Goal: Communication & Community: Answer question/provide support

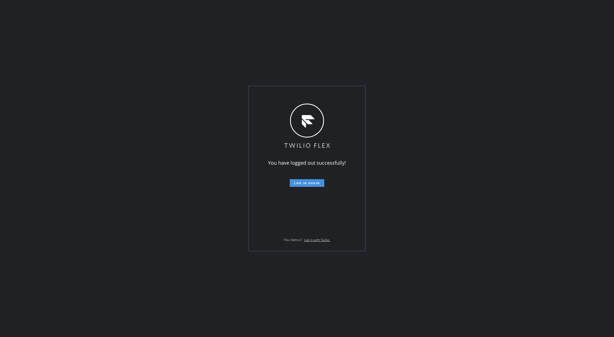
click at [305, 184] on span "Log in again" at bounding box center [307, 183] width 26 height 4
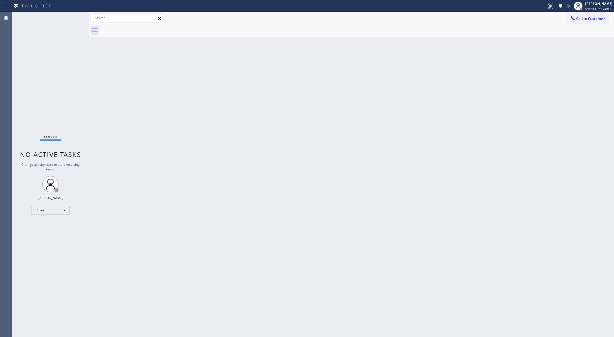
click at [74, 18] on div "Status No active tasks Change activity state to start receiving tasks. [PERSON_…" at bounding box center [50, 174] width 77 height 325
click at [51, 212] on div "Offline" at bounding box center [50, 210] width 38 height 9
click at [54, 226] on li "Available" at bounding box center [50, 224] width 37 height 7
click at [73, 21] on div "Status No active tasks You are ready to start receiving tasks. [PERSON_NAME] Av…" at bounding box center [50, 174] width 77 height 325
click at [73, 19] on div "Status No active tasks You are ready to start receiving tasks. [PERSON_NAME] Av…" at bounding box center [50, 174] width 77 height 325
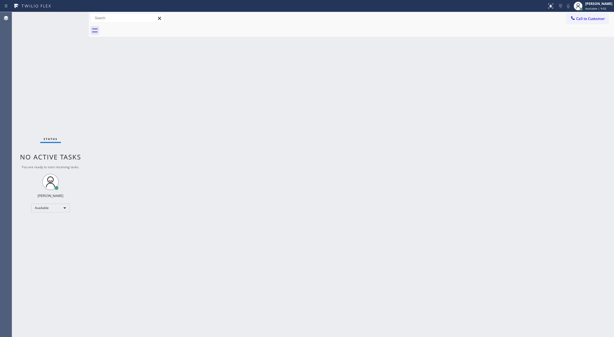
click at [73, 19] on div "Status No active tasks You are ready to start receiving tasks. [PERSON_NAME] Av…" at bounding box center [50, 174] width 77 height 325
click at [72, 14] on div "Status No active tasks You are ready to start receiving tasks. [PERSON_NAME] Av…" at bounding box center [50, 174] width 77 height 325
click at [73, 20] on div "Status No active tasks You are ready to start receiving tasks. [PERSON_NAME] Av…" at bounding box center [50, 174] width 77 height 325
click at [70, 14] on div "Status No active tasks You are ready to start receiving tasks. [PERSON_NAME] Av…" at bounding box center [50, 174] width 77 height 325
click at [72, 18] on div "Status No active tasks You are ready to start receiving tasks. [PERSON_NAME] Av…" at bounding box center [50, 174] width 77 height 325
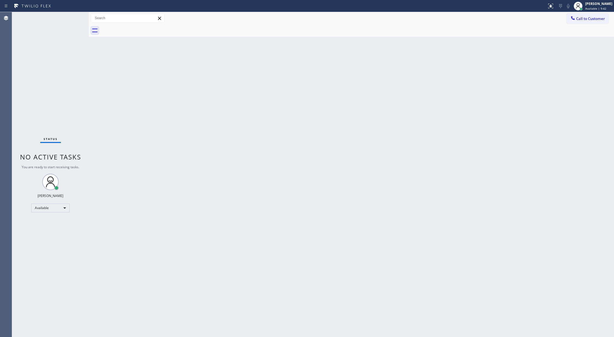
click at [72, 18] on div "Status No active tasks You are ready to start receiving tasks. [PERSON_NAME] Av…" at bounding box center [50, 174] width 77 height 325
click at [72, 15] on div "Status No active tasks You are ready to start receiving tasks. [PERSON_NAME] Av…" at bounding box center [50, 174] width 77 height 325
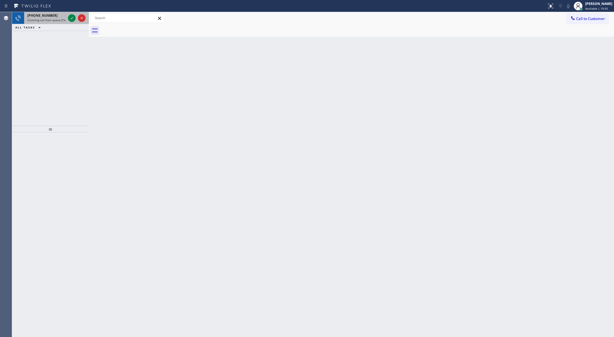
click at [67, 18] on div at bounding box center [77, 18] width 20 height 12
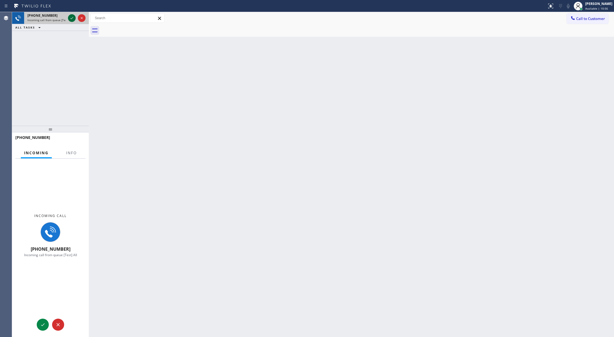
click at [68, 18] on div at bounding box center [72, 18] width 8 height 7
click at [69, 156] on button "Info" at bounding box center [71, 153] width 17 height 11
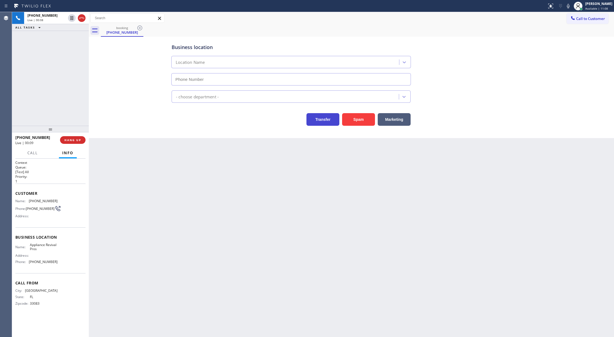
drag, startPoint x: 353, startPoint y: 119, endPoint x: 332, endPoint y: 122, distance: 20.7
click at [353, 119] on button "Spam" at bounding box center [358, 119] width 33 height 13
click at [81, 18] on icon at bounding box center [81, 18] width 5 height 2
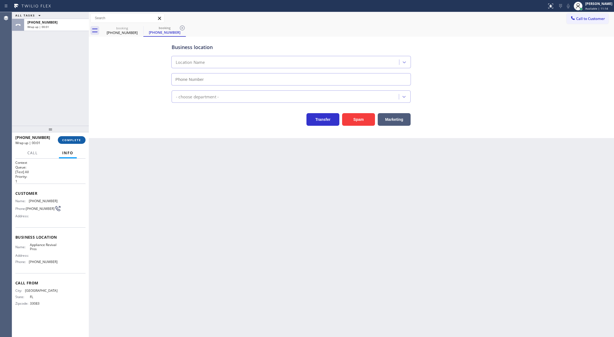
click at [72, 139] on span "COMPLETE" at bounding box center [71, 140] width 19 height 4
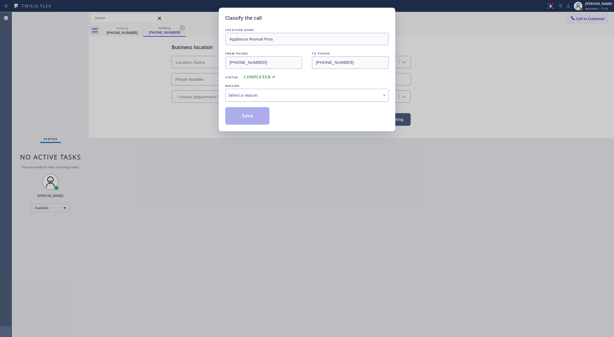
click at [240, 95] on div "Select a reason" at bounding box center [306, 95] width 157 height 6
type input "[PHONE_NUMBER]"
click at [243, 121] on button "Save" at bounding box center [247, 116] width 44 height 18
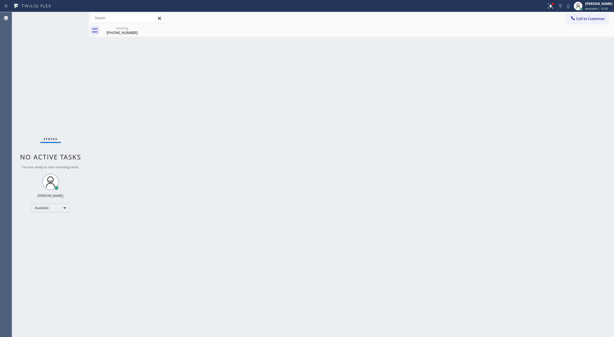
click at [70, 17] on div "Status No active tasks You are ready to start receiving tasks. [PERSON_NAME] Av…" at bounding box center [50, 174] width 77 height 325
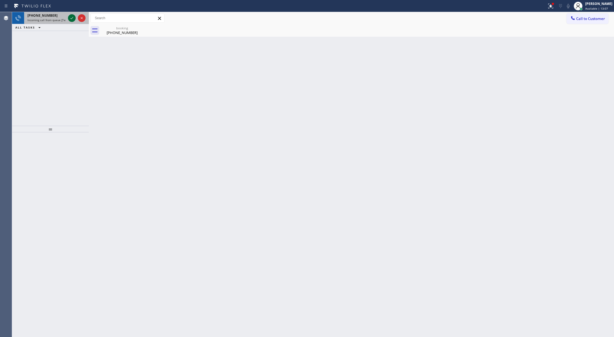
click at [73, 20] on icon at bounding box center [72, 18] width 7 height 7
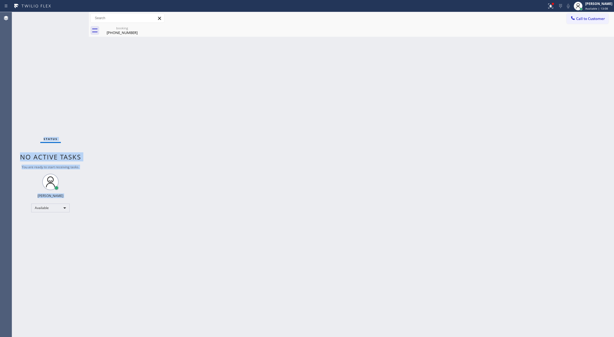
click at [73, 20] on div "Status No active tasks You are ready to start receiving tasks. [PERSON_NAME] Av…" at bounding box center [50, 174] width 77 height 325
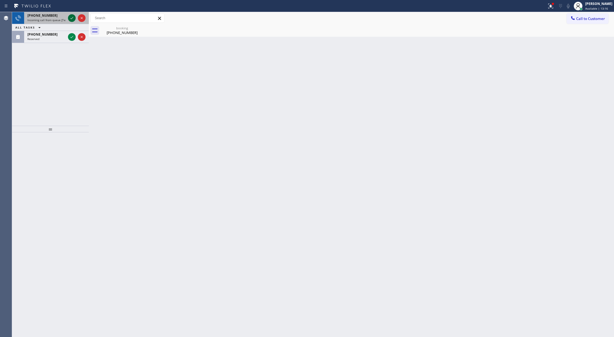
click at [73, 20] on icon at bounding box center [72, 18] width 7 height 7
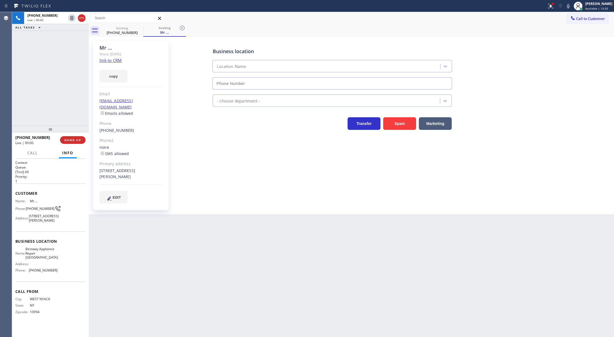
type input "[PHONE_NUMBER]"
click at [107, 65] on div "copy" at bounding box center [130, 73] width 63 height 19
click at [110, 61] on link "link to CRM" at bounding box center [110, 60] width 22 height 5
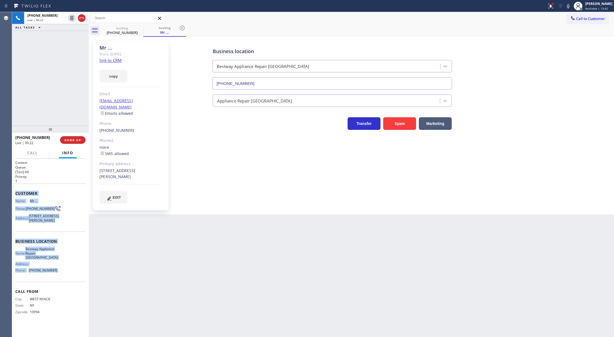
copy div "Customer Name: Mr ... Phone: [PHONE_NUMBER] Address: [STREET_ADDRESS][PERSON_NA…"
drag, startPoint x: 45, startPoint y: 211, endPoint x: 76, endPoint y: 277, distance: 73.3
click at [76, 277] on div "Context Queue: [Test] All Priority: 1 Customer Name: Mr ... Phone: [PHONE_NUMBE…" at bounding box center [50, 248] width 77 height 179
click at [71, 21] on icon at bounding box center [72, 18] width 7 height 7
click at [570, 9] on button at bounding box center [568, 6] width 8 height 8
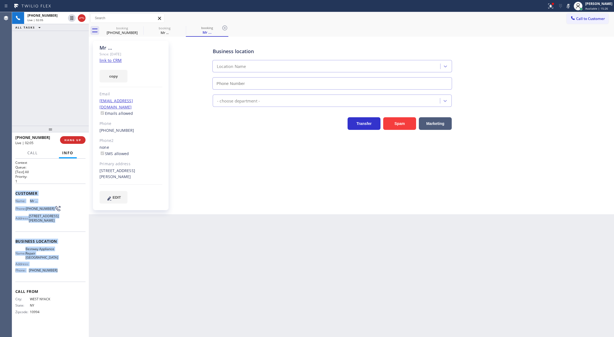
type input "[PHONE_NUMBER]"
click at [570, 7] on icon at bounding box center [568, 6] width 7 height 7
drag, startPoint x: 72, startPoint y: 20, endPoint x: 69, endPoint y: 125, distance: 105.6
click at [72, 19] on icon at bounding box center [72, 18] width 4 height 4
type input "[PHONE_NUMBER]"
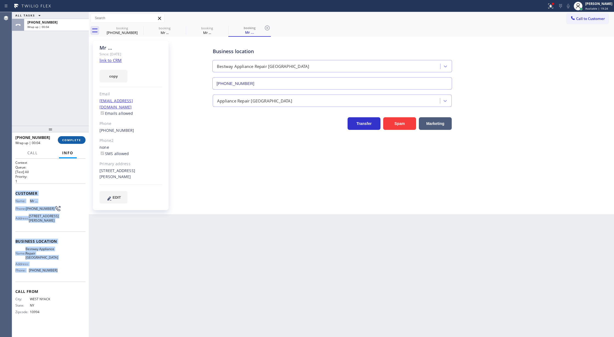
click at [70, 137] on button "COMPLETE" at bounding box center [72, 140] width 28 height 8
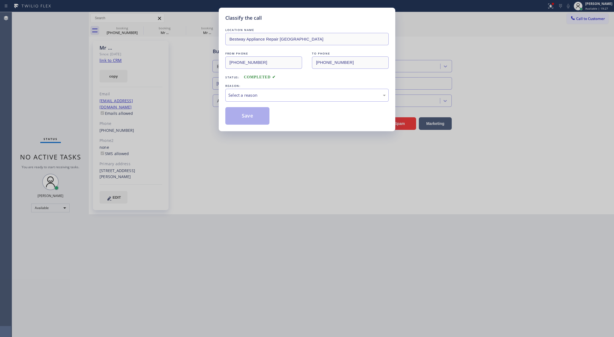
click at [265, 87] on div "REASON:" at bounding box center [306, 86] width 163 height 6
click at [255, 98] on div "Select a reason" at bounding box center [306, 95] width 157 height 6
click at [243, 118] on button "Save" at bounding box center [247, 116] width 44 height 18
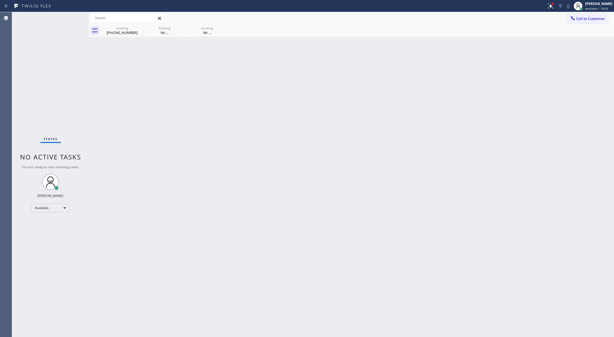
drag, startPoint x: 582, startPoint y: 18, endPoint x: 351, endPoint y: 88, distance: 241.6
click at [582, 18] on span "Call to Customer" at bounding box center [590, 18] width 29 height 5
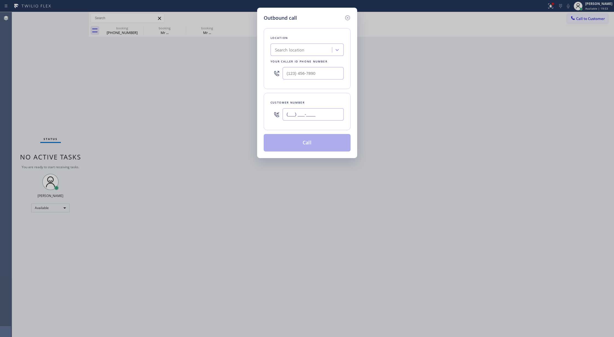
click at [289, 117] on input "(___) ___-____" at bounding box center [313, 114] width 61 height 12
paste input "845) 521-9952"
type input "[PHONE_NUMBER]"
click at [289, 73] on input "(___) ___-____" at bounding box center [313, 73] width 61 height 12
paste input "631) 203-1910"
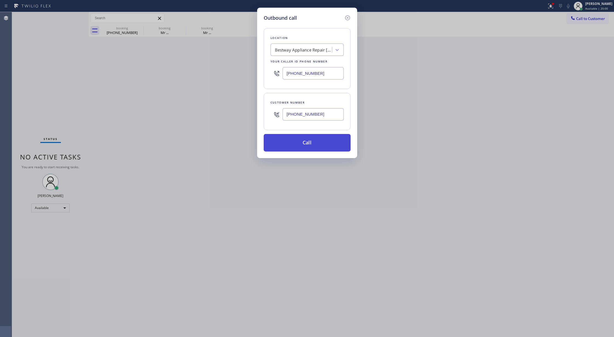
type input "[PHONE_NUMBER]"
click at [288, 144] on button "Call" at bounding box center [307, 143] width 87 height 18
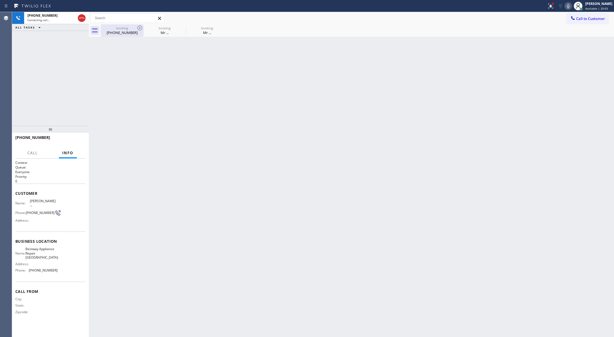
click at [124, 33] on div "[PHONE_NUMBER]" at bounding box center [121, 32] width 41 height 5
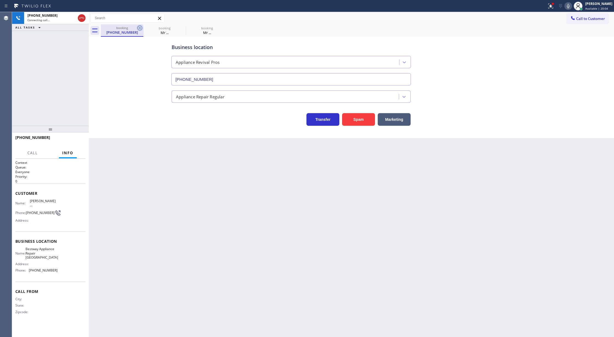
click at [141, 26] on icon at bounding box center [139, 27] width 5 height 5
type input "[PHONE_NUMBER]"
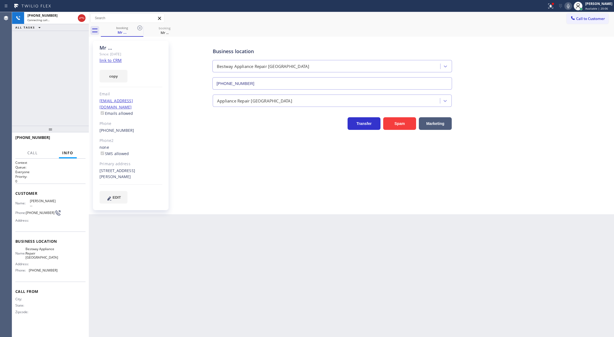
click at [141, 26] on icon at bounding box center [139, 27] width 5 height 5
type input "[PHONE_NUMBER]"
click at [81, 17] on icon at bounding box center [81, 18] width 7 height 7
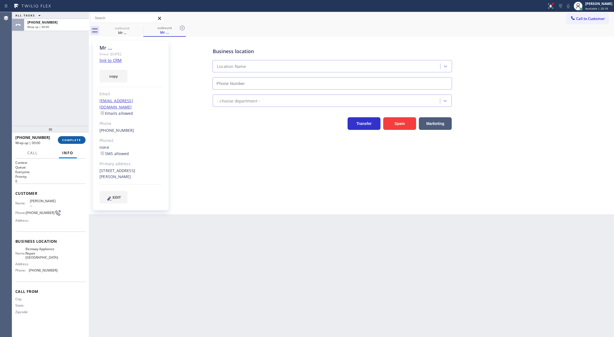
type input "[PHONE_NUMBER]"
click at [69, 141] on span "COMPLETE" at bounding box center [71, 140] width 19 height 4
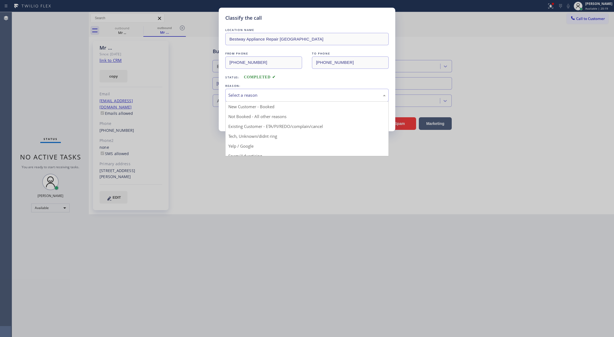
click at [259, 93] on div "Select a reason" at bounding box center [306, 95] width 157 height 6
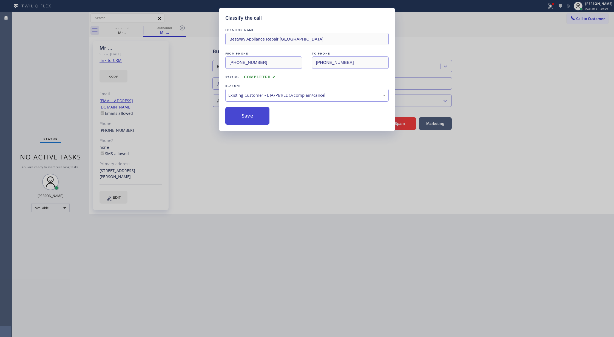
click at [247, 116] on button "Save" at bounding box center [247, 116] width 44 height 18
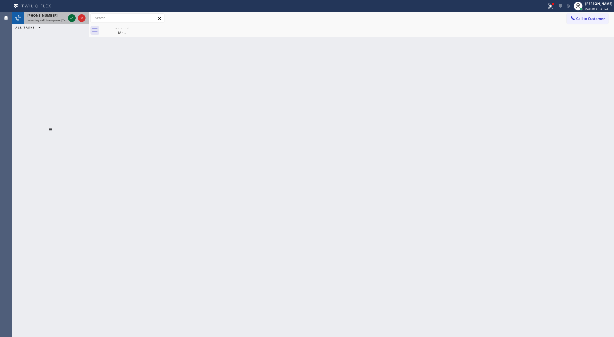
click at [70, 16] on icon at bounding box center [72, 18] width 7 height 7
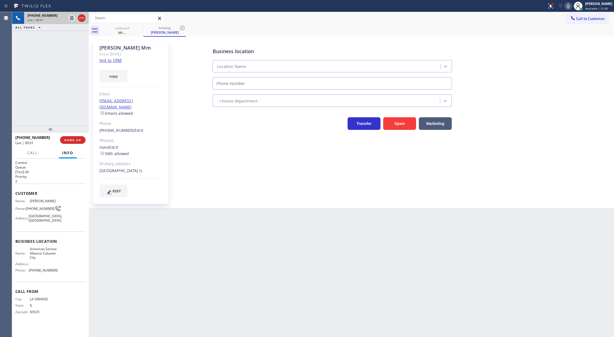
type input "[PHONE_NUMBER]"
click at [112, 62] on link "link to CRM" at bounding box center [110, 60] width 22 height 5
click at [82, 19] on icon at bounding box center [81, 18] width 7 height 7
click at [75, 142] on span "COMPLETE" at bounding box center [71, 140] width 19 height 4
type input "[PHONE_NUMBER]"
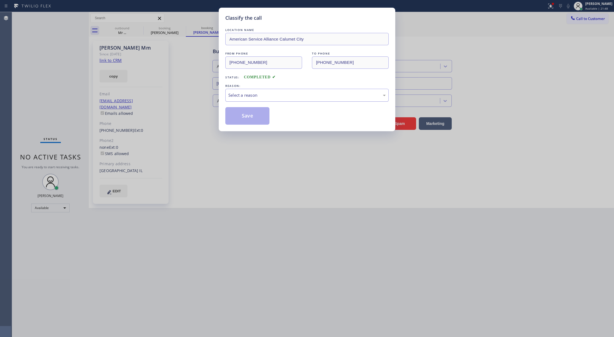
click at [257, 98] on div "Select a reason" at bounding box center [306, 95] width 157 height 6
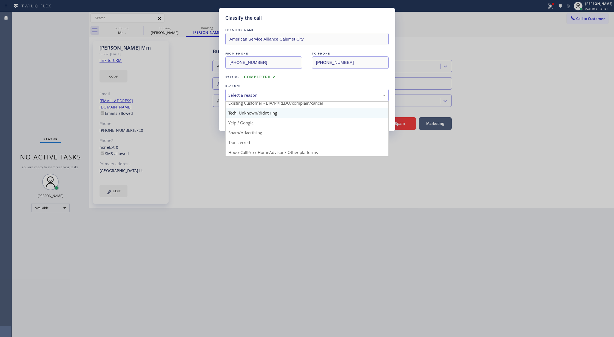
scroll to position [35, 0]
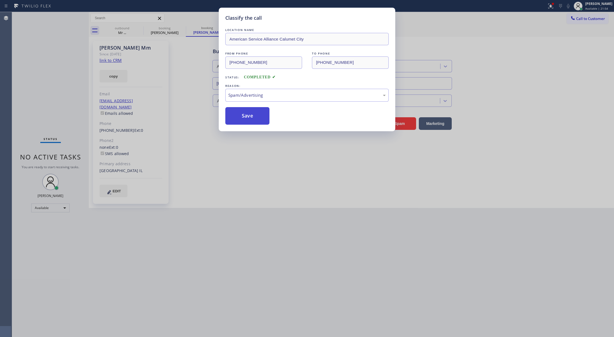
click at [238, 121] on button "Save" at bounding box center [247, 116] width 44 height 18
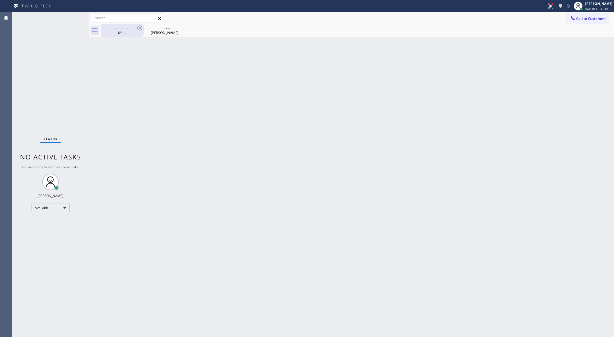
click at [120, 32] on div "Mr ..." at bounding box center [121, 32] width 41 height 5
type input "[PHONE_NUMBER]"
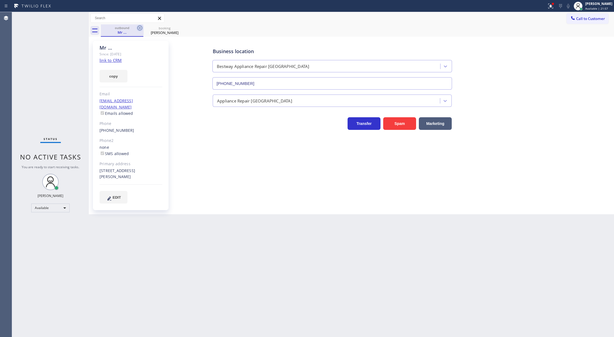
click at [137, 27] on icon at bounding box center [139, 28] width 7 height 7
type input "[PHONE_NUMBER]"
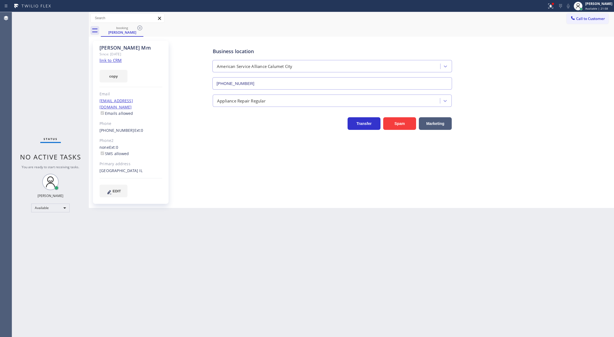
click at [137, 27] on icon at bounding box center [139, 28] width 7 height 7
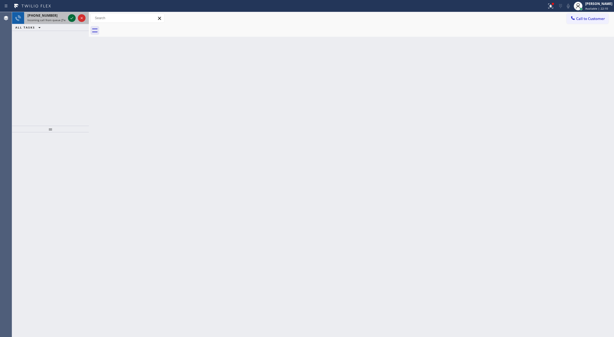
click at [70, 18] on icon at bounding box center [71, 18] width 3 height 2
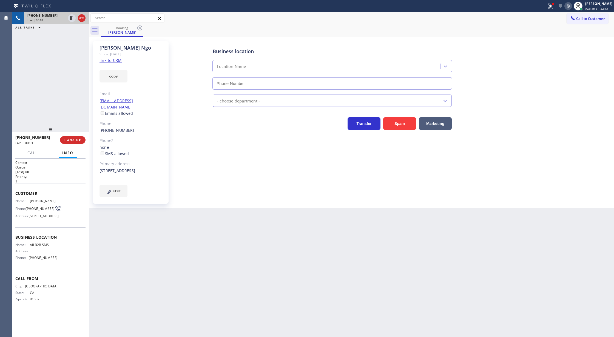
type input "[PHONE_NUMBER]"
click at [113, 61] on link "link to CRM" at bounding box center [110, 60] width 22 height 5
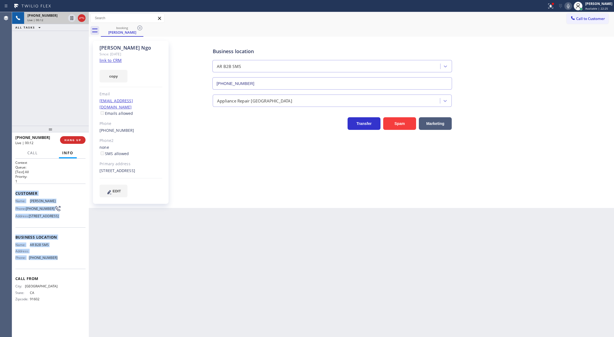
drag, startPoint x: 15, startPoint y: 194, endPoint x: 70, endPoint y: 266, distance: 90.1
click at [70, 266] on div "Context Queue: [Test] All Priority: 1 Customer Name: [PERSON_NAME] Phone: [PHON…" at bounding box center [50, 235] width 70 height 150
copy div "Customer Name: [PERSON_NAME] Phone: [PHONE_NUMBER] Address: [STREET_ADDRESS] Bu…"
click at [70, 140] on span "COMPLETE" at bounding box center [71, 140] width 19 height 4
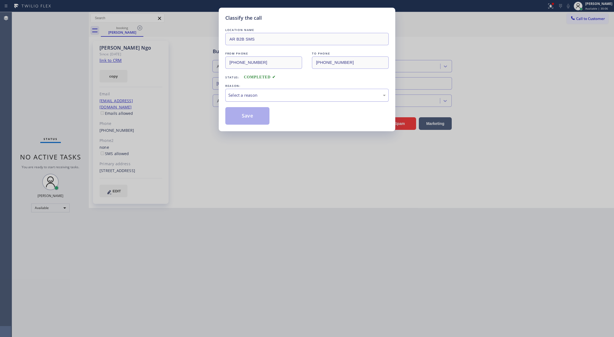
click at [268, 97] on div "Select a reason" at bounding box center [306, 95] width 157 height 6
click at [243, 113] on button "Save" at bounding box center [247, 116] width 44 height 18
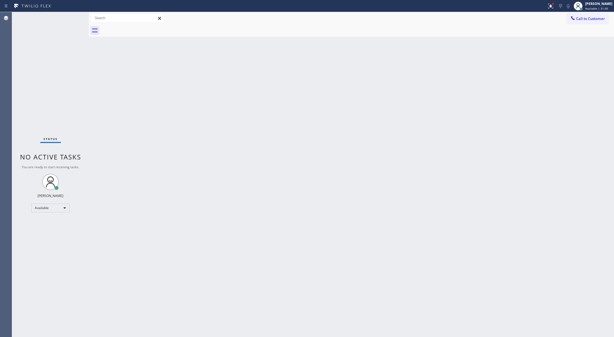
click at [73, 17] on div "Status No active tasks You are ready to start receiving tasks. [PERSON_NAME] Av…" at bounding box center [50, 174] width 77 height 325
click at [75, 17] on div "Status No active tasks You are ready to start receiving tasks. [PERSON_NAME] Av…" at bounding box center [50, 174] width 77 height 325
click at [74, 17] on div "Status No active tasks You are ready to start receiving tasks. [PERSON_NAME] Av…" at bounding box center [50, 174] width 77 height 325
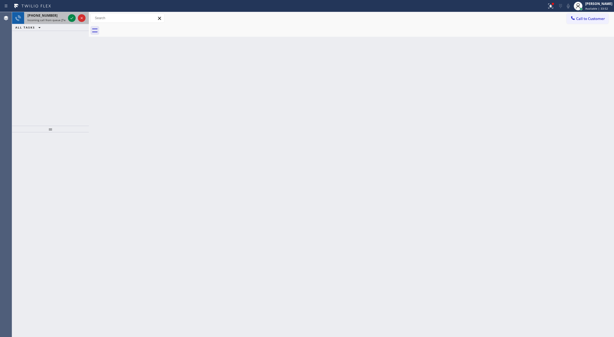
click at [66, 14] on div "[PHONE_NUMBER] Incoming call from queue [Test] All" at bounding box center [45, 18] width 43 height 12
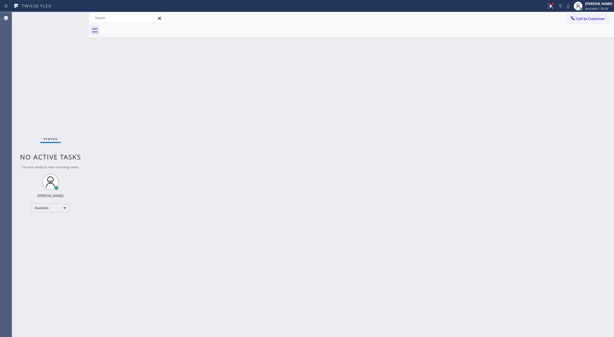
click at [69, 16] on div "Status No active tasks You are ready to start receiving tasks. [PERSON_NAME] Av…" at bounding box center [50, 174] width 77 height 325
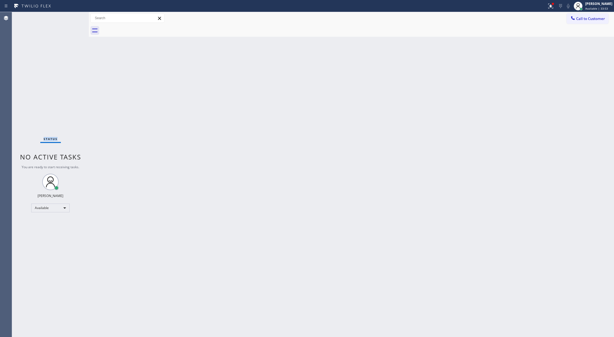
click at [69, 16] on div "Status No active tasks You are ready to start receiving tasks. [PERSON_NAME] Av…" at bounding box center [50, 174] width 77 height 325
click at [73, 16] on div "Status No active tasks You are ready to start receiving tasks. [PERSON_NAME] Av…" at bounding box center [50, 174] width 77 height 325
click at [72, 18] on div "Status No active tasks You are ready to start receiving tasks. [PERSON_NAME] Av…" at bounding box center [50, 174] width 77 height 325
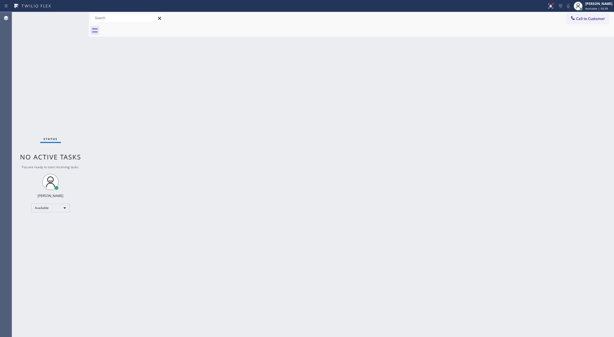
click at [70, 16] on div "Status No active tasks You are ready to start receiving tasks. [PERSON_NAME] Av…" at bounding box center [50, 174] width 77 height 325
click at [72, 14] on div "Status No active tasks You are ready to start receiving tasks. [PERSON_NAME] Av…" at bounding box center [50, 174] width 77 height 325
click at [74, 17] on div "Status No active tasks You are ready to start receiving tasks. [PERSON_NAME] Av…" at bounding box center [50, 174] width 77 height 325
click at [62, 207] on div "Available" at bounding box center [50, 208] width 38 height 9
click at [56, 235] on li "Break" at bounding box center [50, 236] width 37 height 7
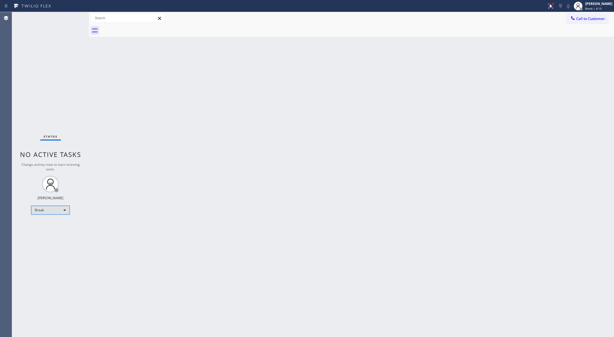
click at [43, 211] on div "Break" at bounding box center [50, 210] width 38 height 9
click at [52, 225] on li "Available" at bounding box center [50, 224] width 37 height 7
click at [74, 18] on div "Status No active tasks You are ready to start receiving tasks. [PERSON_NAME] Av…" at bounding box center [50, 174] width 77 height 325
click at [74, 17] on div "Status No active tasks You are ready to start receiving tasks. [PERSON_NAME] Av…" at bounding box center [50, 174] width 77 height 325
click at [70, 16] on div "Status No active tasks You are ready to start receiving tasks. [PERSON_NAME] Av…" at bounding box center [50, 174] width 77 height 325
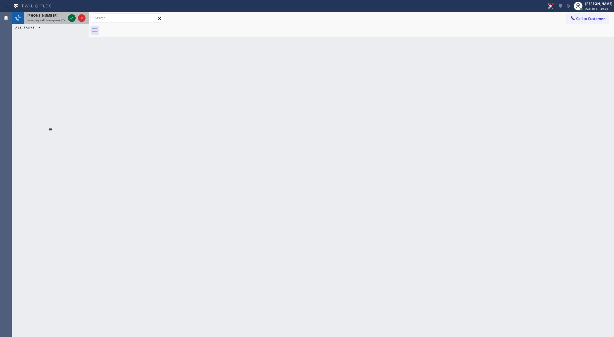
click at [71, 19] on icon at bounding box center [71, 18] width 3 height 2
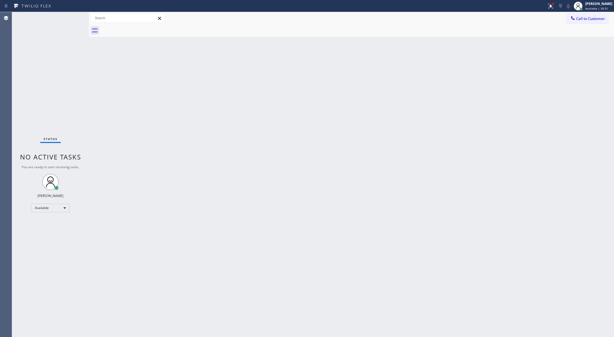
click at [72, 17] on div "Status No active tasks You are ready to start receiving tasks. [PERSON_NAME] Av…" at bounding box center [50, 174] width 77 height 325
click at [73, 19] on div "Status No active tasks You are ready to start receiving tasks. [PERSON_NAME] Av…" at bounding box center [50, 174] width 77 height 325
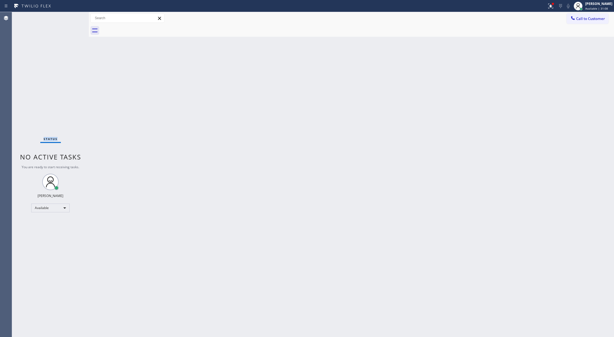
click at [73, 19] on div "Status No active tasks You are ready to start receiving tasks. [PERSON_NAME] Av…" at bounding box center [50, 174] width 77 height 325
click at [78, 13] on div "Status No active tasks You are ready to start receiving tasks. [PERSON_NAME] Av…" at bounding box center [50, 174] width 77 height 325
click at [72, 15] on div "Status No active tasks You are ready to start receiving tasks. [PERSON_NAME] Av…" at bounding box center [50, 174] width 77 height 325
click at [73, 16] on div "Status No active tasks You are ready to start receiving tasks. [PERSON_NAME] Av…" at bounding box center [50, 174] width 77 height 325
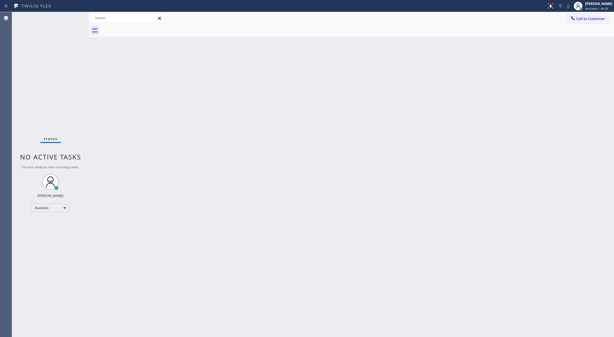
click at [67, 15] on div "Status No active tasks You are ready to start receiving tasks. [PERSON_NAME] Av…" at bounding box center [50, 174] width 77 height 325
drag, startPoint x: 68, startPoint y: 15, endPoint x: 70, endPoint y: 19, distance: 4.1
click at [69, 16] on div "Status No active tasks You are ready to start receiving tasks. [PERSON_NAME] Av…" at bounding box center [50, 174] width 77 height 325
click at [70, 21] on div "Status No active tasks You are ready to start receiving tasks. [PERSON_NAME] Av…" at bounding box center [50, 174] width 77 height 325
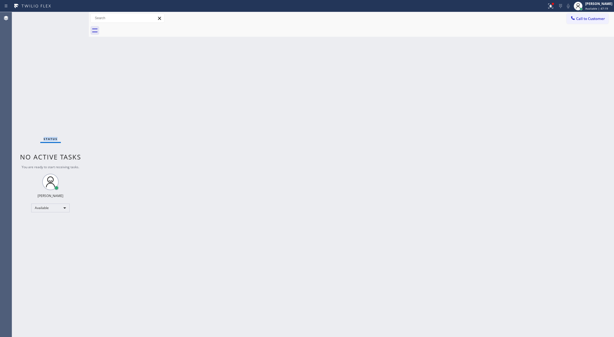
click at [70, 21] on div "Status No active tasks You are ready to start receiving tasks. [PERSON_NAME] Av…" at bounding box center [50, 174] width 77 height 325
drag, startPoint x: 70, startPoint y: 21, endPoint x: 73, endPoint y: 21, distance: 3.0
click at [73, 21] on div "Status No active tasks You are ready to start receiving tasks. [PERSON_NAME] Av…" at bounding box center [50, 174] width 77 height 325
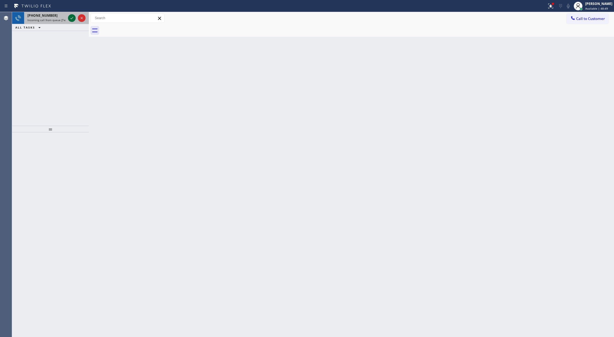
click at [72, 19] on icon at bounding box center [71, 18] width 3 height 2
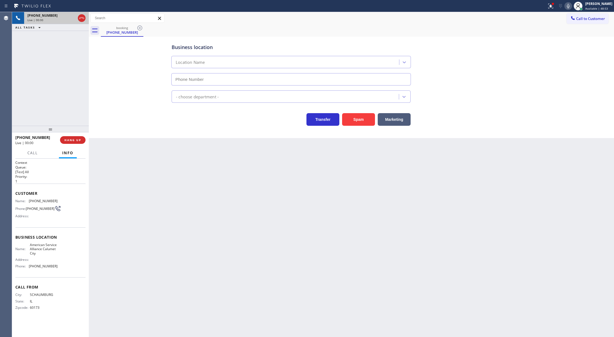
type input "[PHONE_NUMBER]"
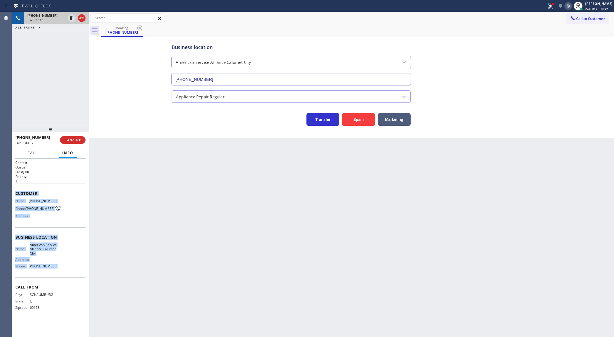
copy div "Customer Name: [PHONE_NUMBER] Phone: [PHONE_NUMBER] Address: Business location …"
drag, startPoint x: 16, startPoint y: 193, endPoint x: 78, endPoint y: 275, distance: 102.2
click at [78, 275] on div "Context Queue: [Test] All Priority: 1 Customer Name: [PHONE_NUMBER] Phone: [PHO…" at bounding box center [50, 239] width 70 height 159
drag, startPoint x: 570, startPoint y: 6, endPoint x: 565, endPoint y: 47, distance: 41.9
click at [570, 6] on icon at bounding box center [568, 6] width 7 height 7
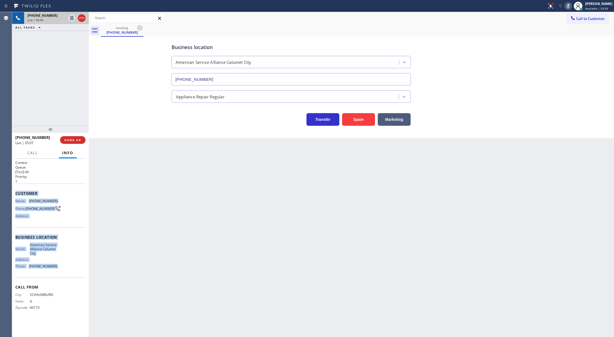
drag, startPoint x: 572, startPoint y: 6, endPoint x: 509, endPoint y: 165, distance: 171.4
click at [571, 6] on icon at bounding box center [568, 6] width 7 height 7
click at [82, 19] on icon at bounding box center [81, 18] width 7 height 7
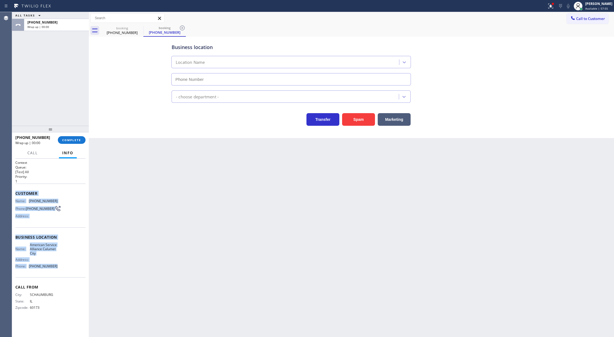
type input "[PHONE_NUMBER]"
click at [596, 8] on span "Available | 58:14" at bounding box center [596, 9] width 23 height 4
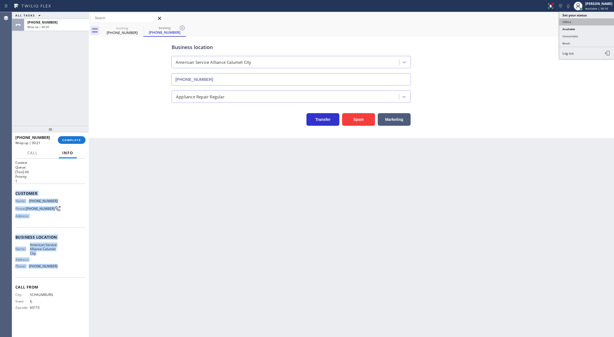
click at [574, 19] on button "Offline" at bounding box center [586, 21] width 55 height 7
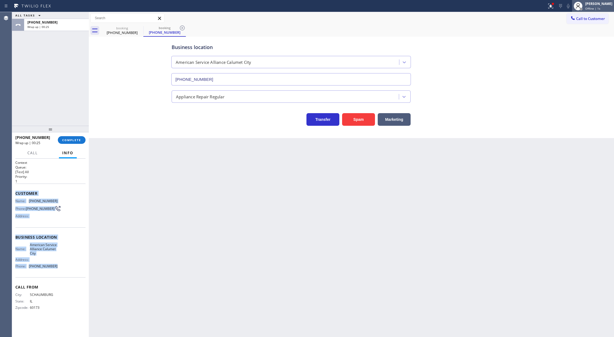
click at [590, 8] on span "Offline | 1s" at bounding box center [592, 9] width 15 height 4
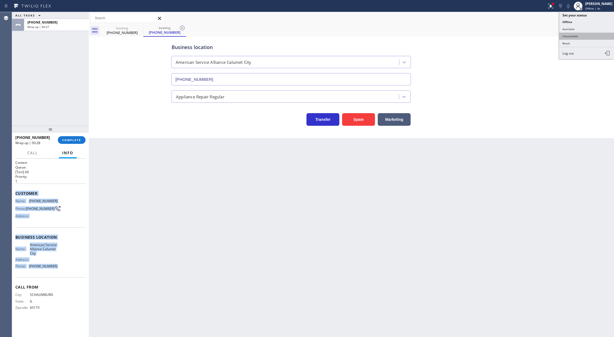
click at [577, 35] on button "Unavailable" at bounding box center [586, 36] width 55 height 7
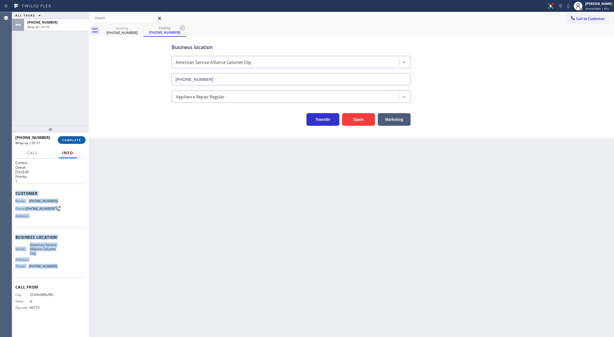
click at [70, 141] on span "COMPLETE" at bounding box center [71, 140] width 19 height 4
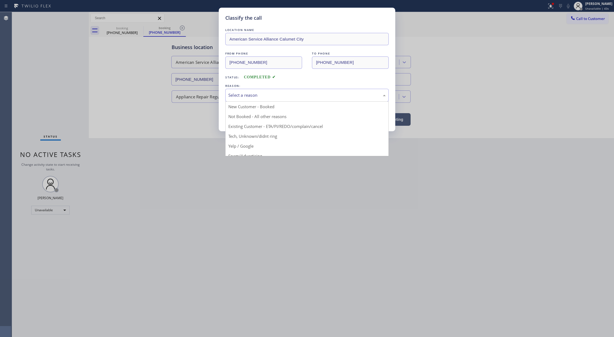
click at [284, 93] on div "Select a reason" at bounding box center [306, 95] width 157 height 6
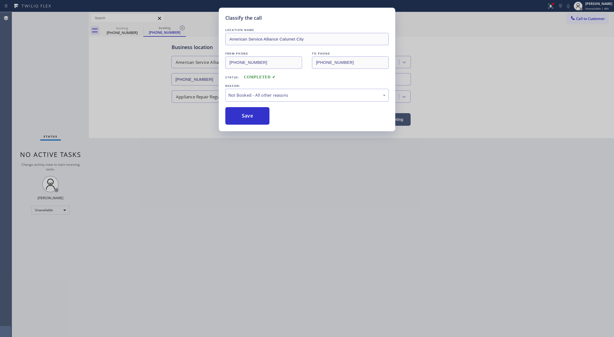
drag, startPoint x: 247, startPoint y: 122, endPoint x: 176, endPoint y: 321, distance: 211.4
click at [247, 122] on button "Save" at bounding box center [247, 116] width 44 height 18
